Goal: Task Accomplishment & Management: Use online tool/utility

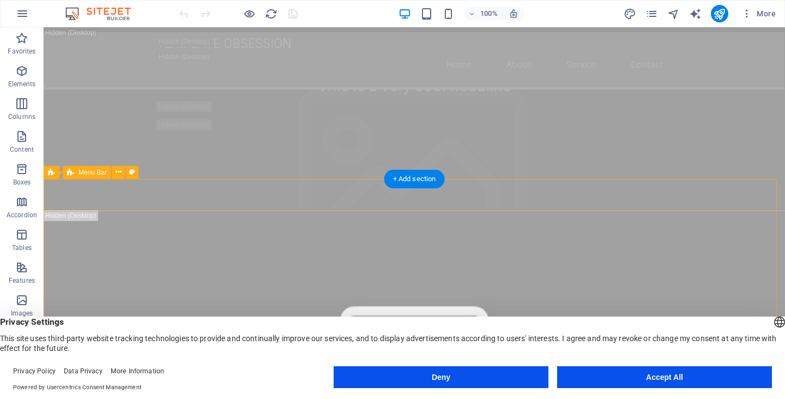
scroll to position [319, 0]
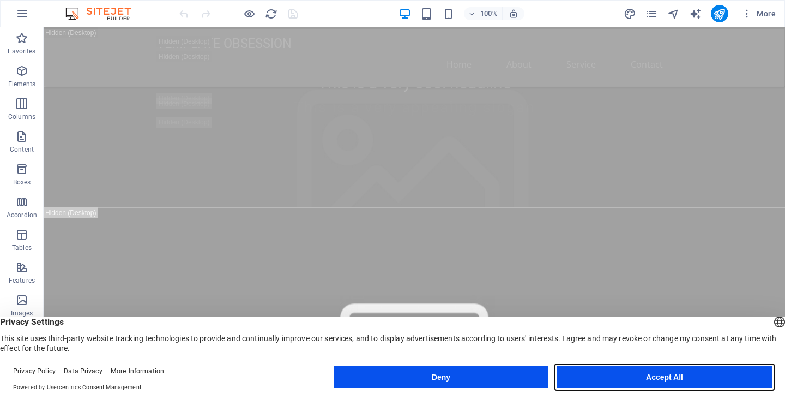
click at [629, 379] on button "Accept All" at bounding box center [664, 377] width 215 height 22
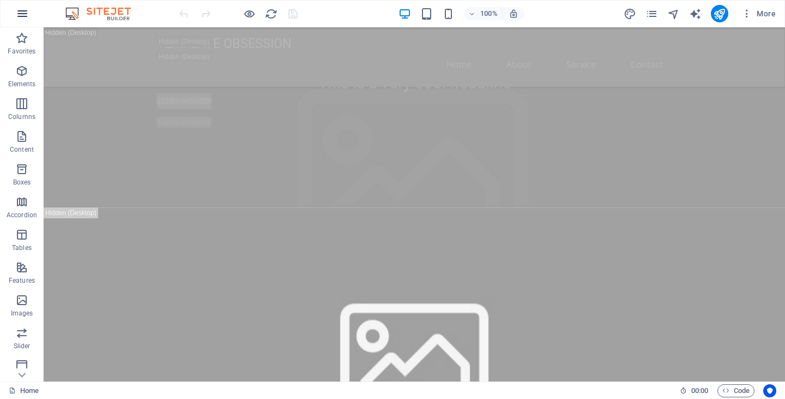
click at [19, 8] on icon "button" at bounding box center [22, 13] width 13 height 13
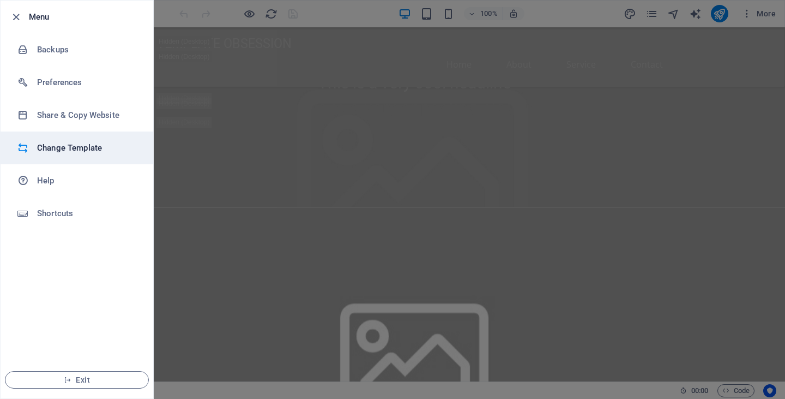
click at [63, 145] on h6 "Change Template" at bounding box center [87, 147] width 101 height 13
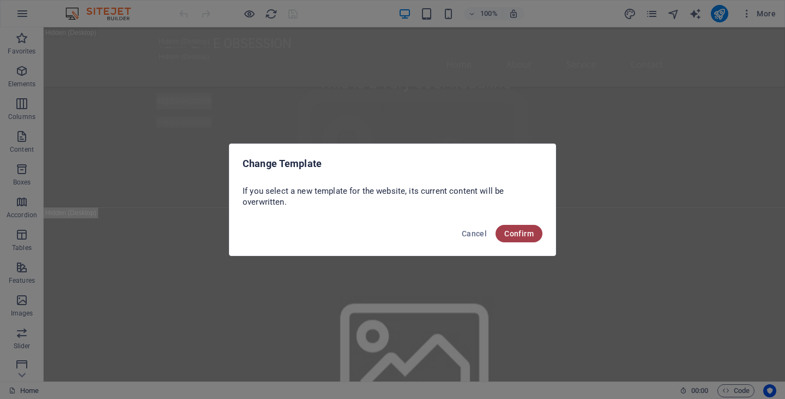
click at [527, 231] on span "Confirm" at bounding box center [518, 233] width 29 height 9
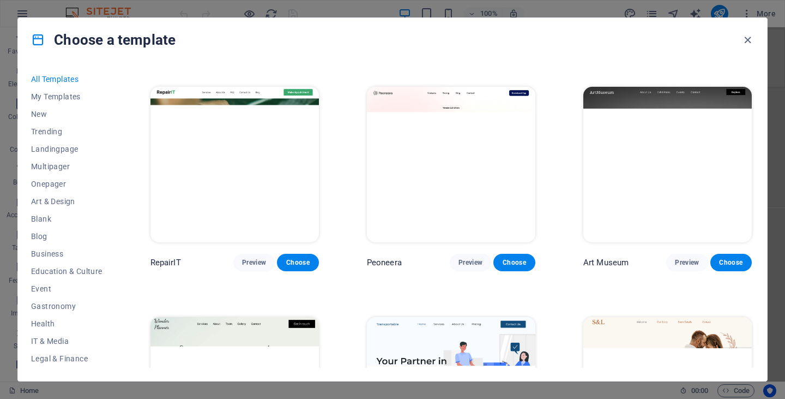
scroll to position [84, 0]
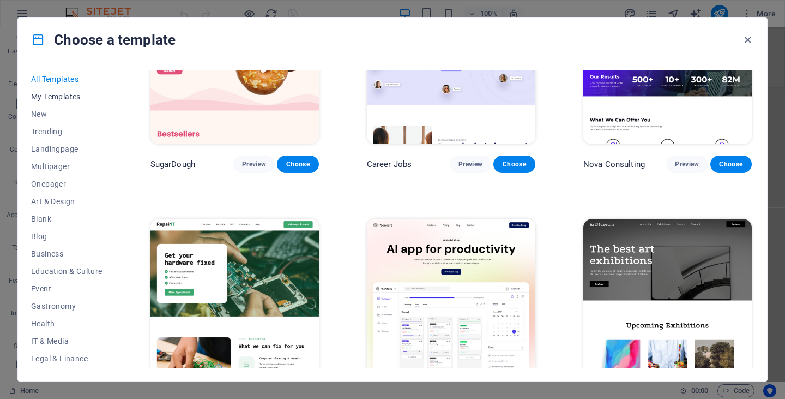
click at [65, 96] on span "My Templates" at bounding box center [66, 96] width 71 height 9
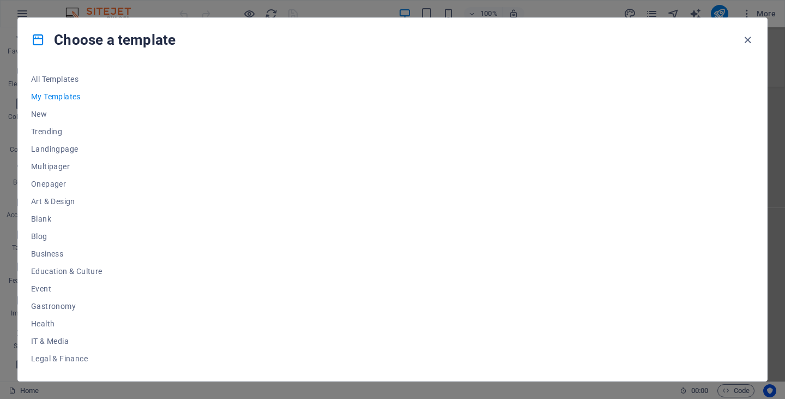
scroll to position [0, 0]
click at [56, 79] on span "All Templates" at bounding box center [66, 79] width 71 height 9
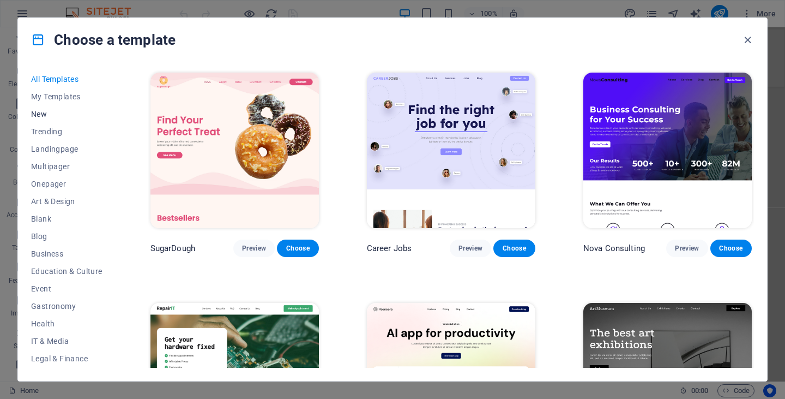
click at [43, 118] on span "New" at bounding box center [66, 114] width 71 height 9
click at [34, 117] on span "New" at bounding box center [66, 114] width 71 height 9
click at [35, 128] on span "Trending" at bounding box center [66, 131] width 71 height 9
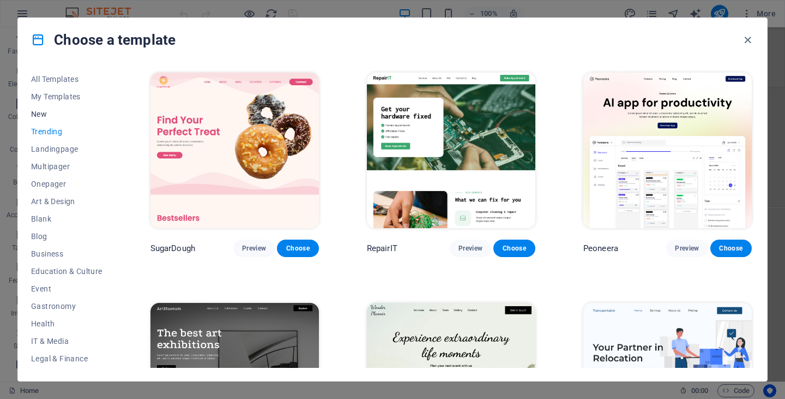
click at [41, 116] on span "New" at bounding box center [66, 114] width 71 height 9
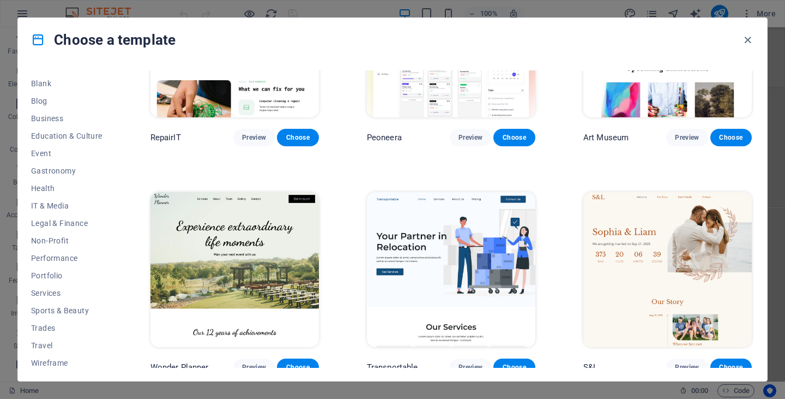
scroll to position [139, 0]
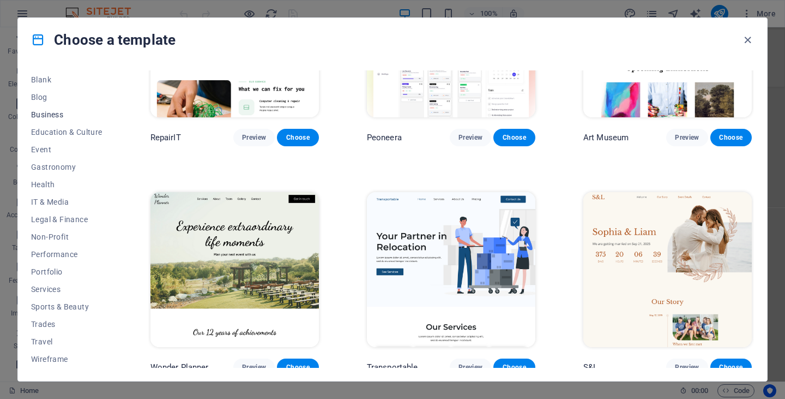
click at [56, 115] on span "Business" at bounding box center [66, 114] width 71 height 9
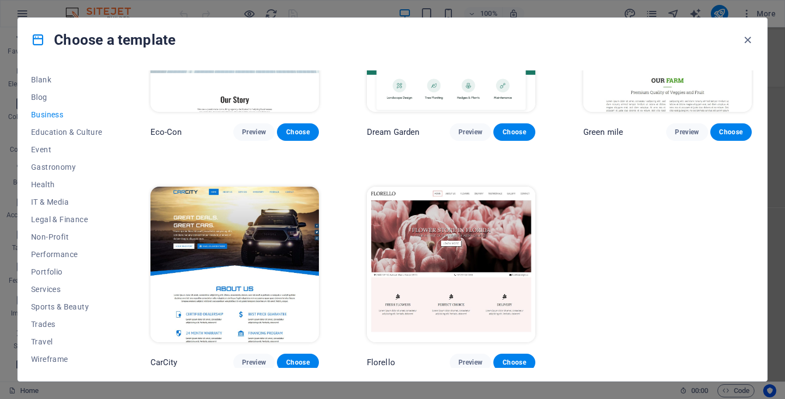
scroll to position [0, 0]
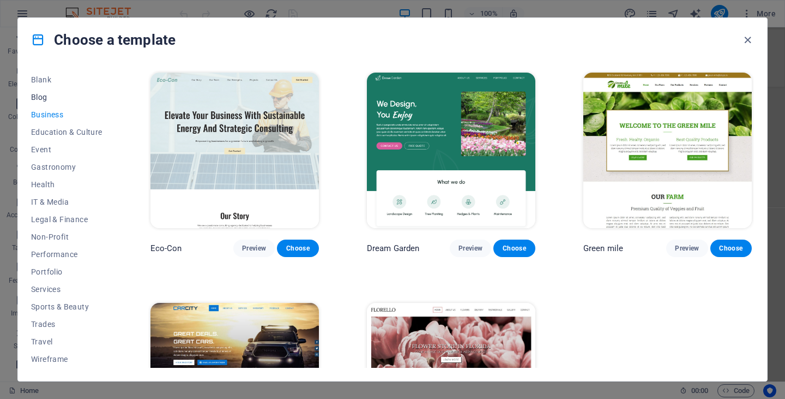
click at [53, 94] on span "Blog" at bounding box center [66, 97] width 71 height 9
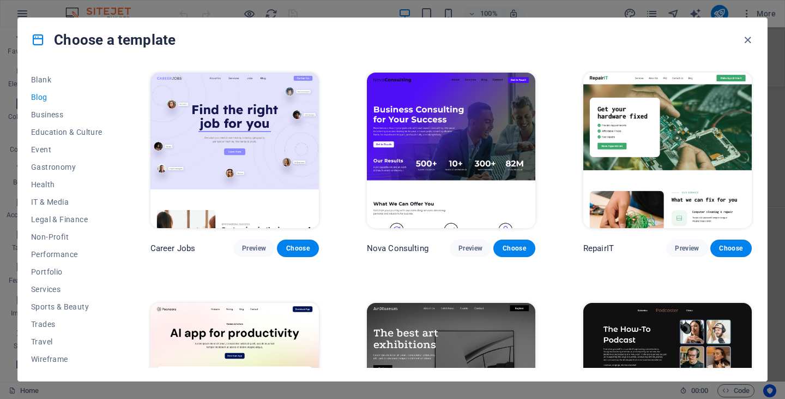
click at [400, 112] on img at bounding box center [451, 150] width 169 height 155
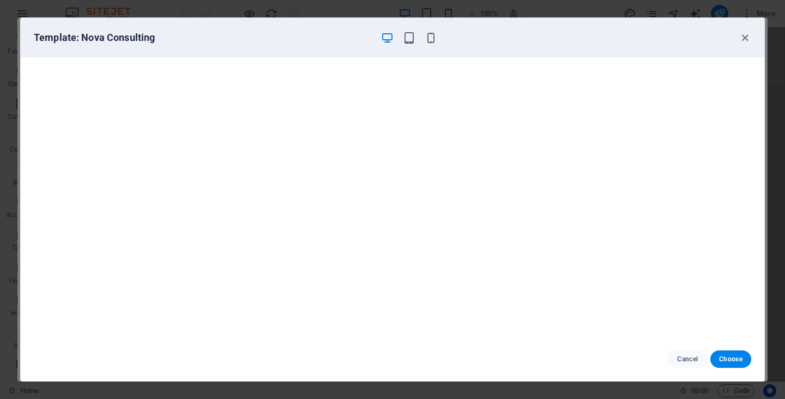
scroll to position [2, 0]
click at [726, 352] on button "Choose" at bounding box center [731, 358] width 41 height 17
